Goal: Transaction & Acquisition: Purchase product/service

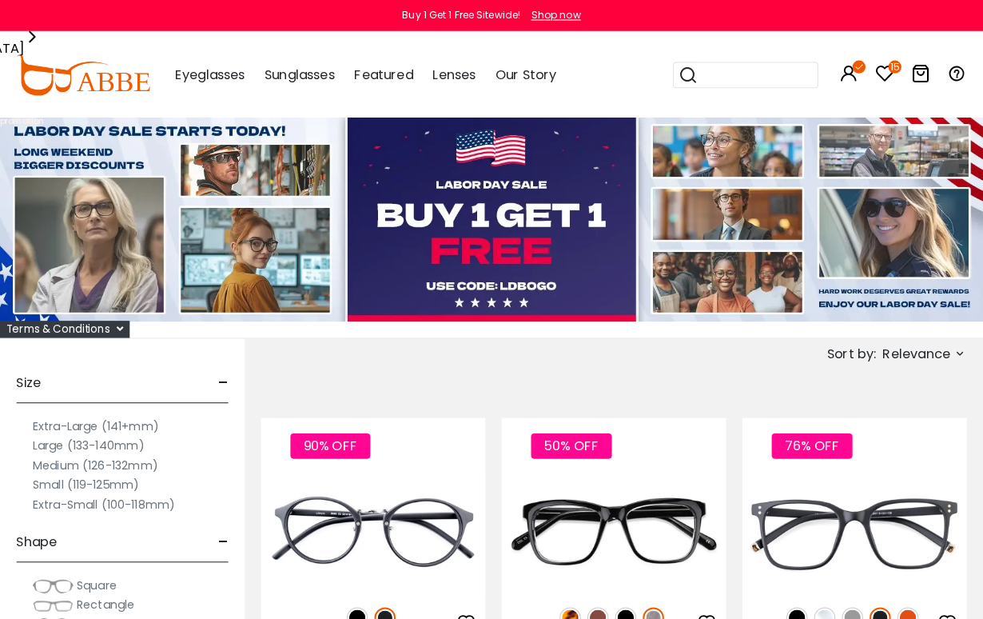
scroll to position [2, 0]
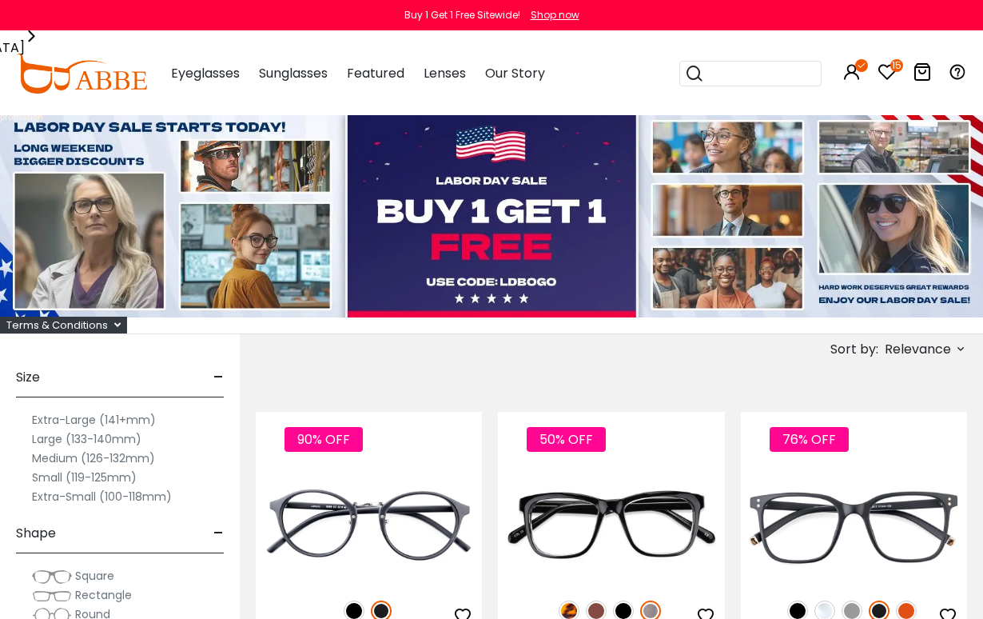
click at [885, 79] on icon at bounding box center [887, 71] width 19 height 19
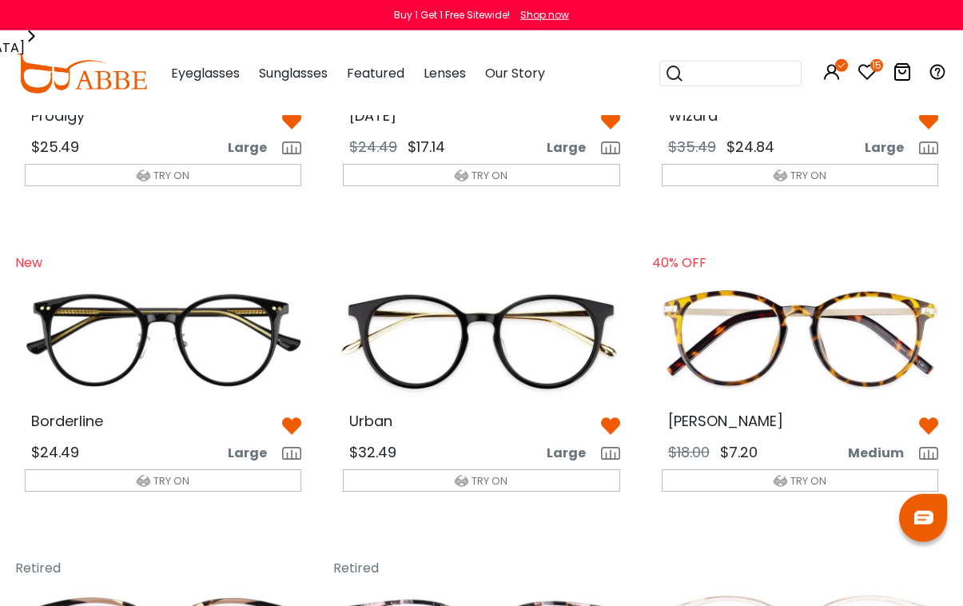
scroll to position [261, 0]
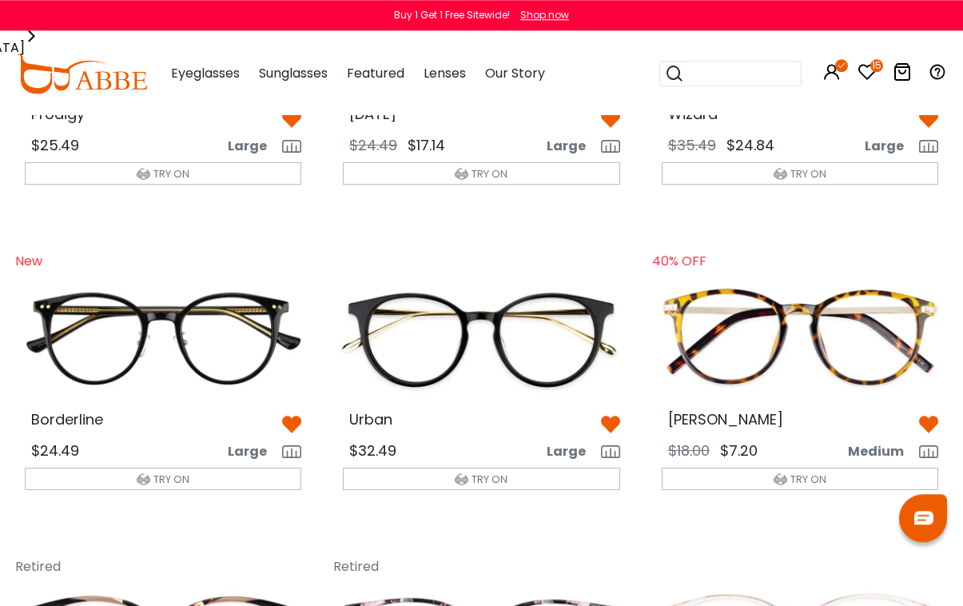
click at [813, 346] on img at bounding box center [800, 336] width 302 height 151
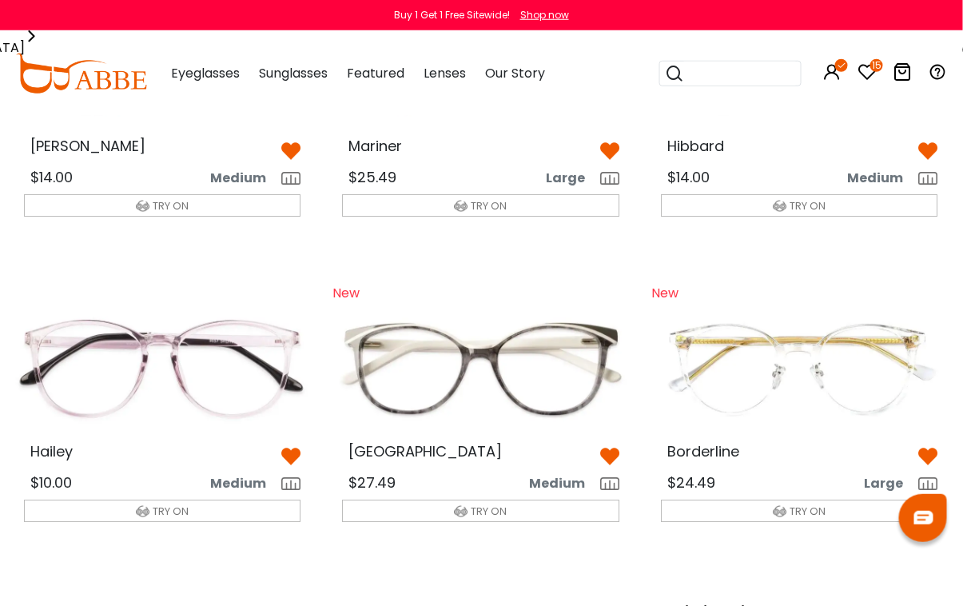
scroll to position [1166, 0]
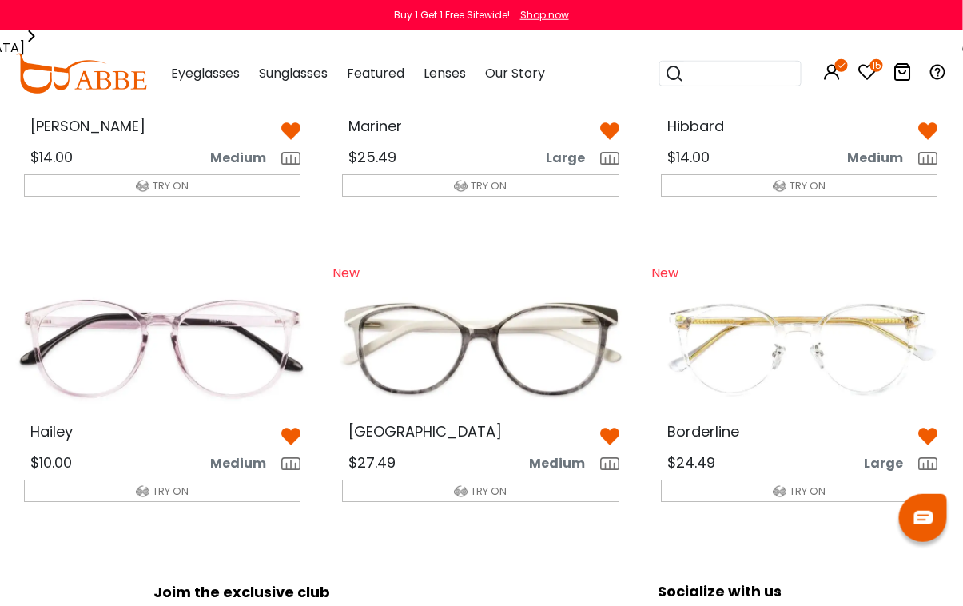
click at [180, 361] on img at bounding box center [163, 348] width 302 height 151
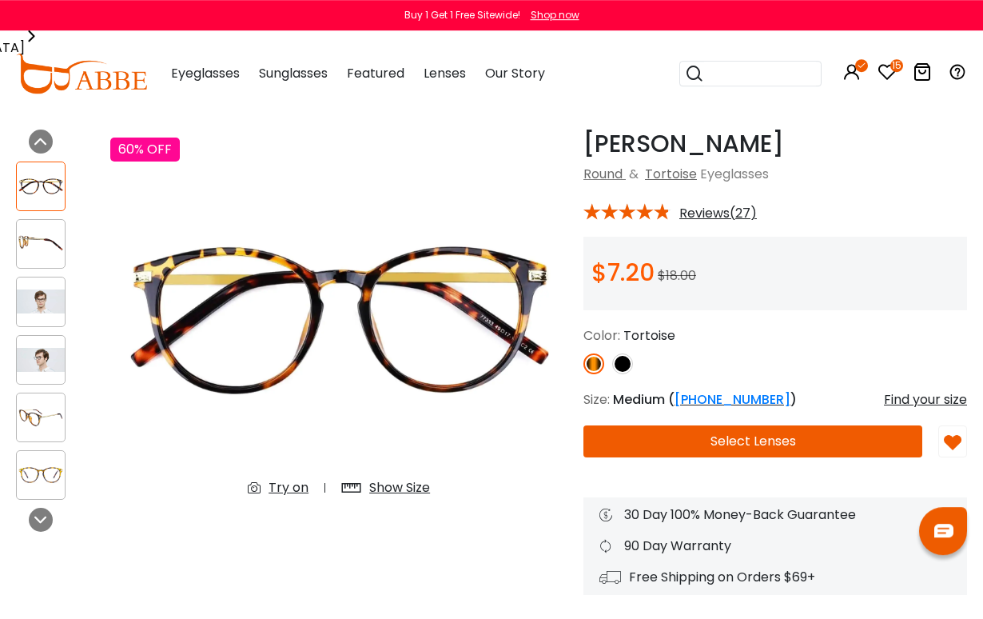
scroll to position [42, 0]
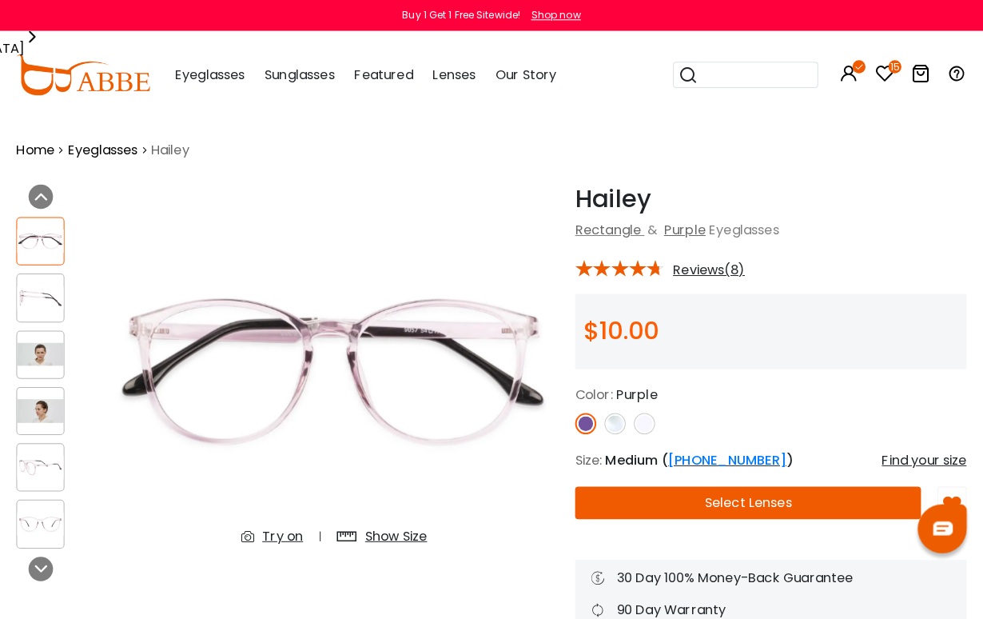
scroll to position [2, 0]
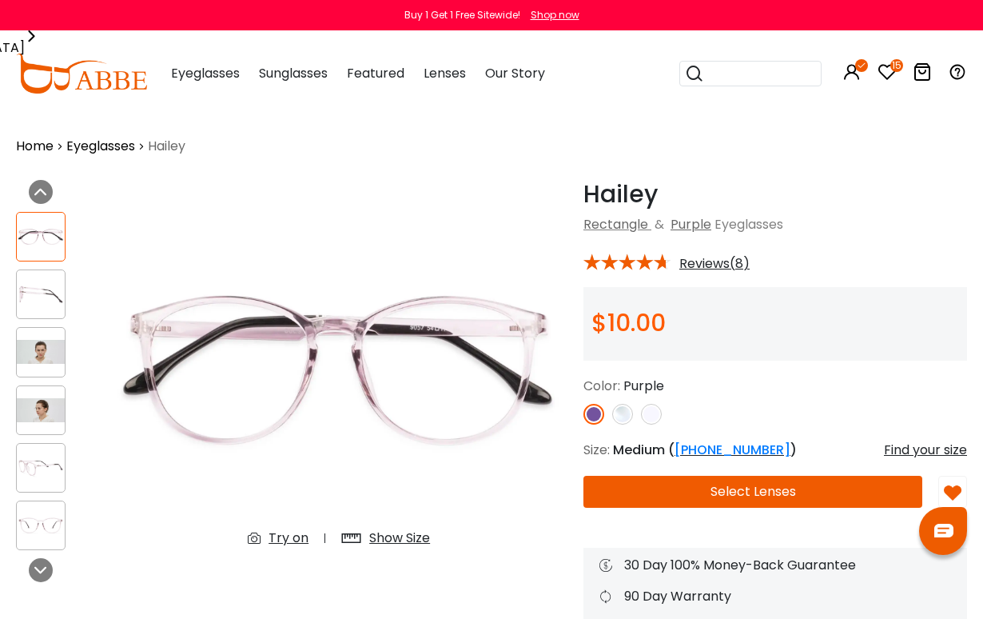
click at [630, 409] on img at bounding box center [622, 414] width 21 height 21
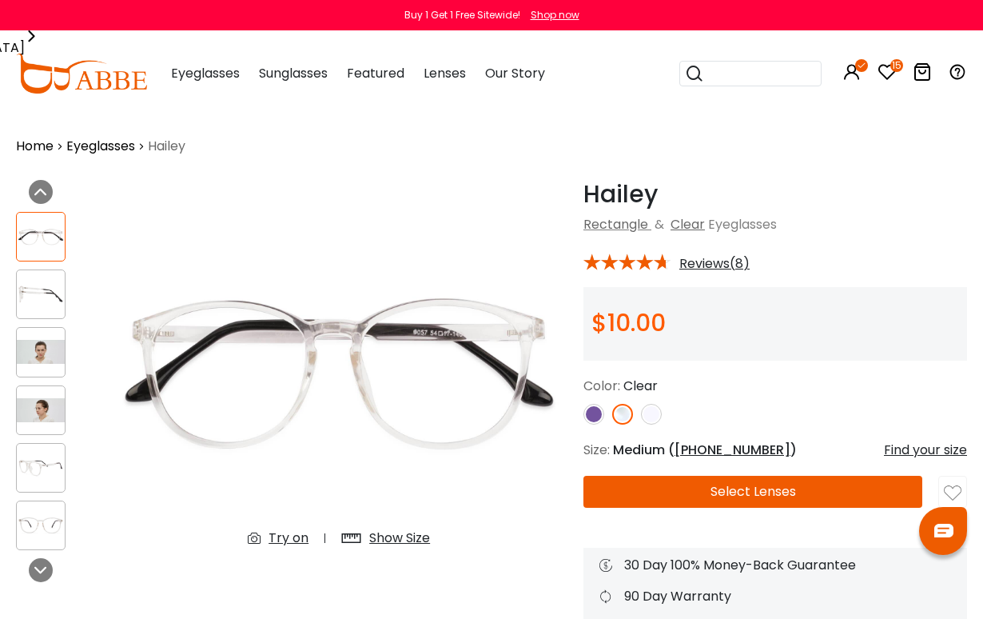
click at [656, 409] on img at bounding box center [651, 414] width 21 height 21
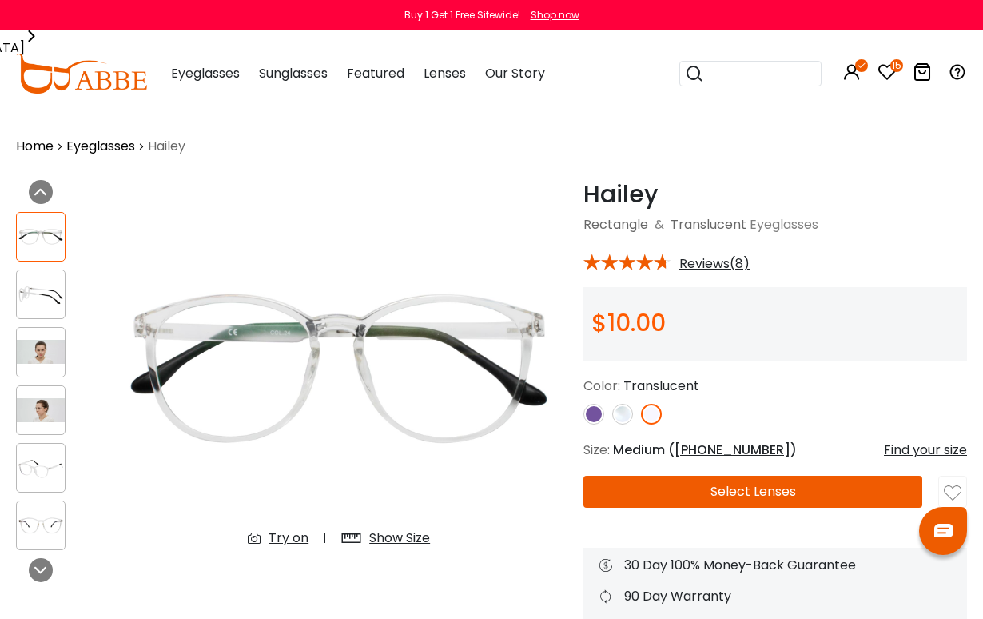
click at [628, 413] on img at bounding box center [622, 414] width 21 height 21
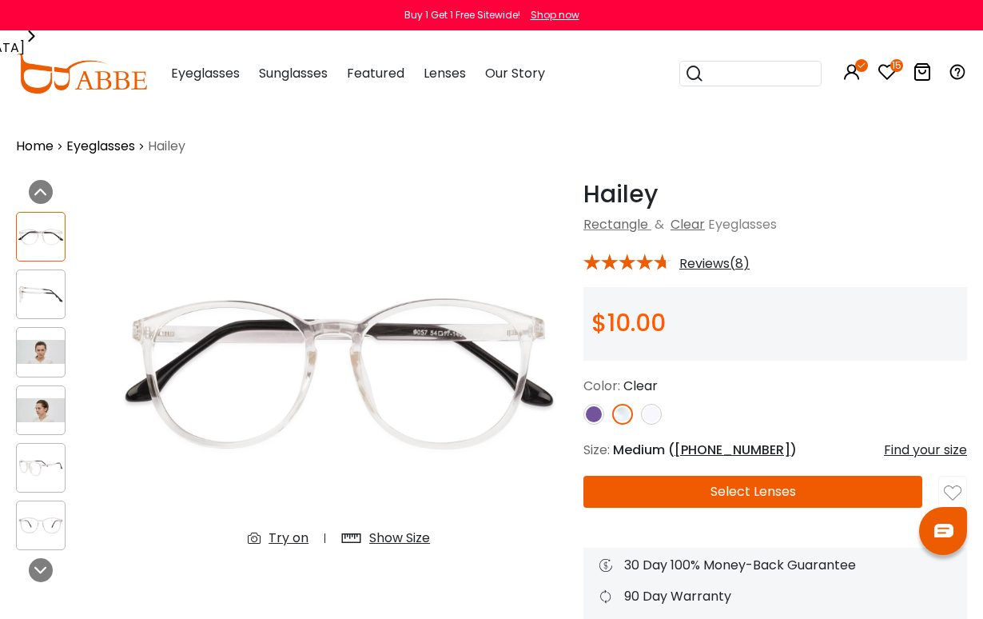
click at [597, 417] on img at bounding box center [594, 414] width 21 height 21
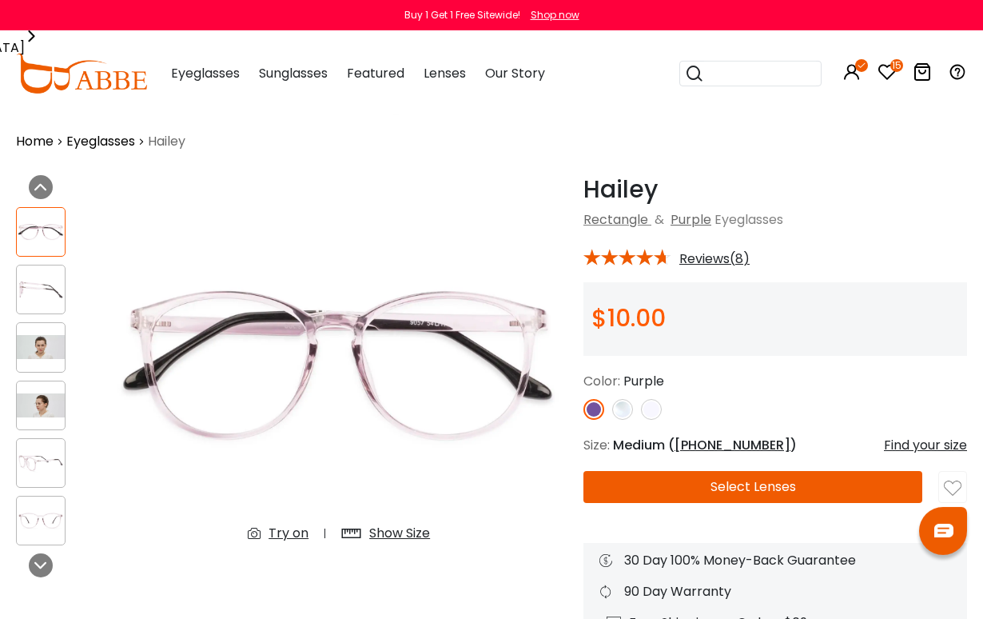
scroll to position [0, 0]
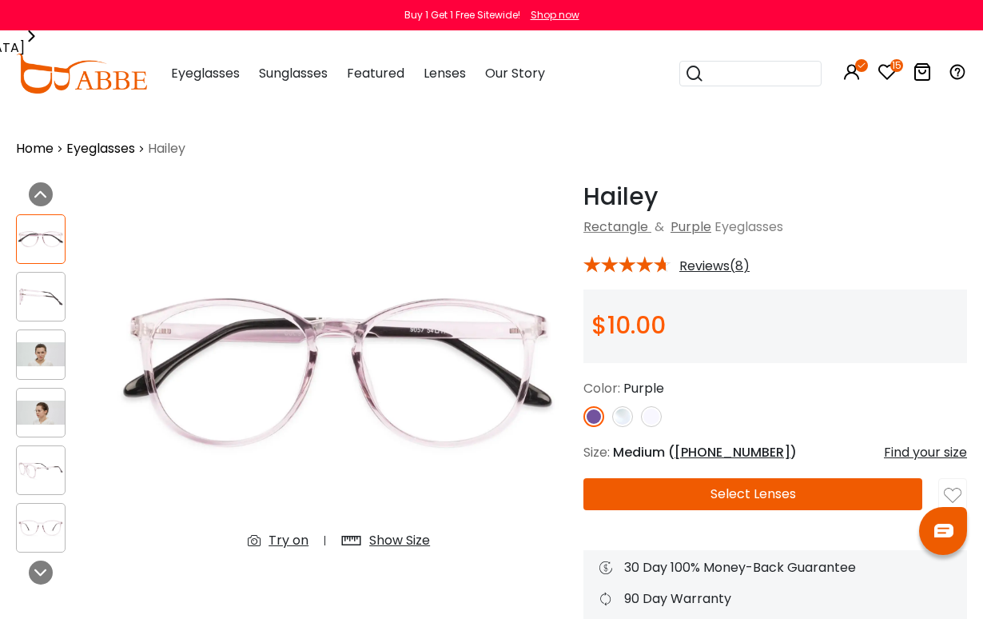
click at [296, 536] on div "Try on" at bounding box center [289, 540] width 40 height 19
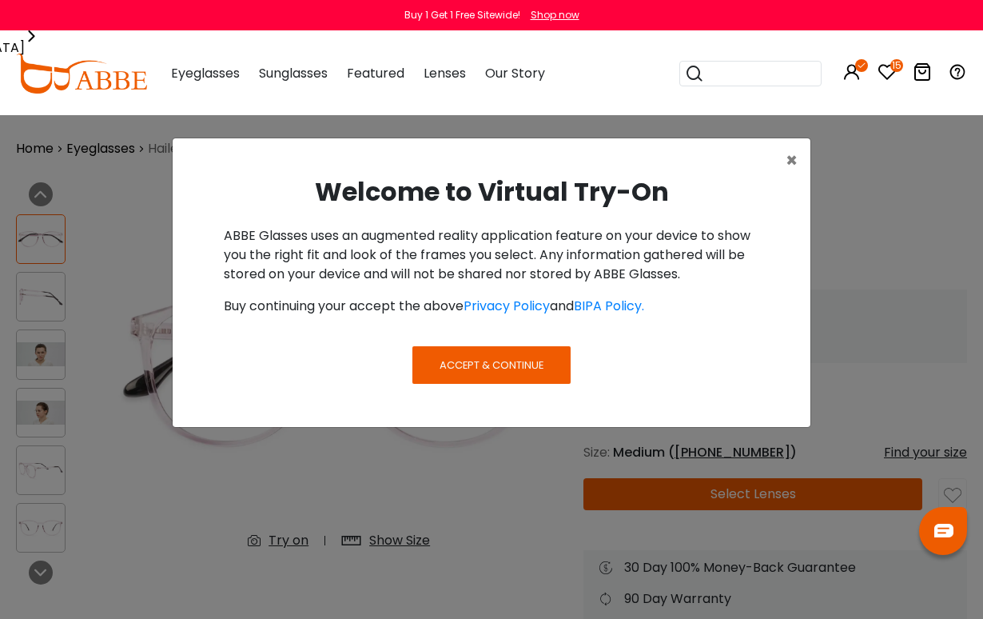
click at [518, 374] on button "Accept & Continue" at bounding box center [492, 364] width 158 height 37
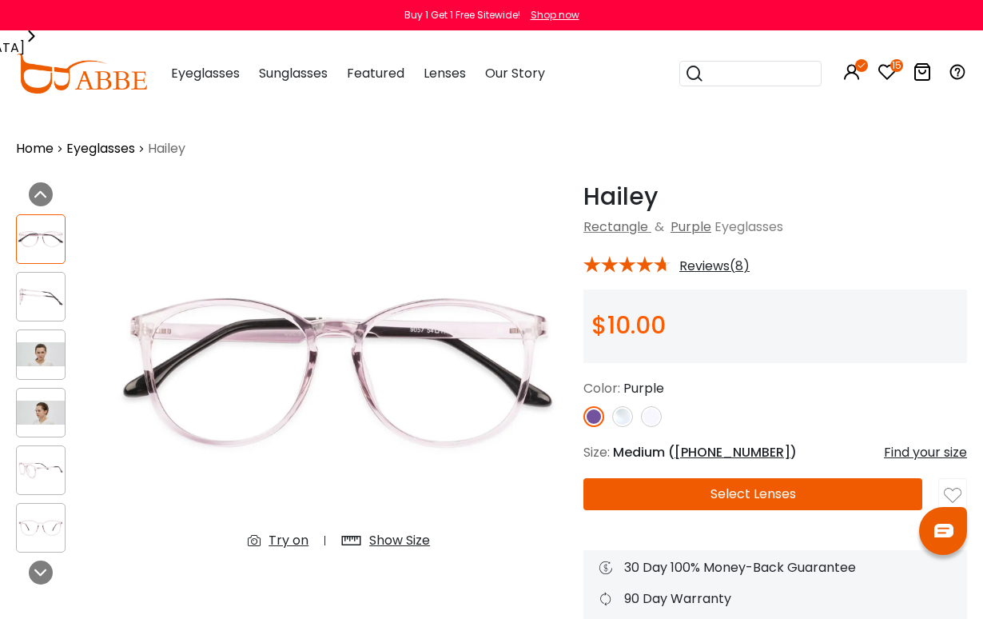
click at [288, 544] on div "Try on" at bounding box center [289, 540] width 40 height 19
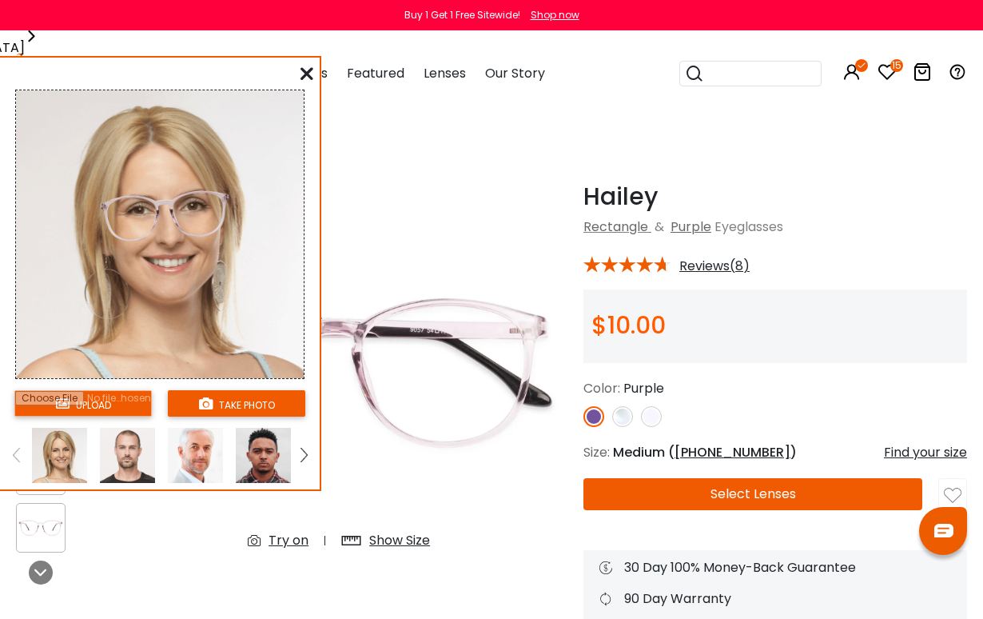
click at [247, 407] on button "take photo" at bounding box center [237, 403] width 138 height 26
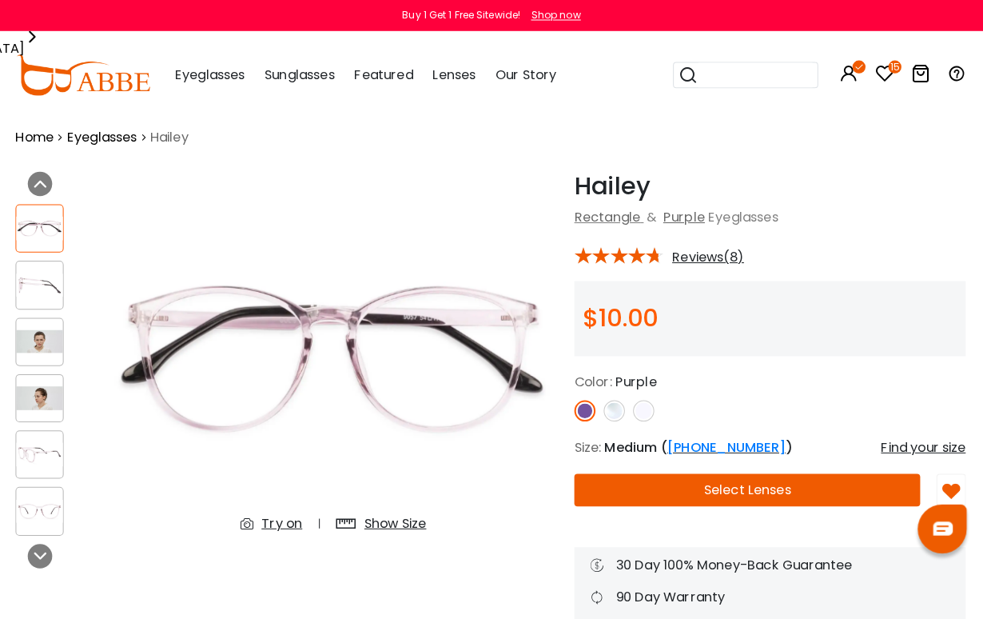
scroll to position [16, 1]
